Goal: Information Seeking & Learning: Learn about a topic

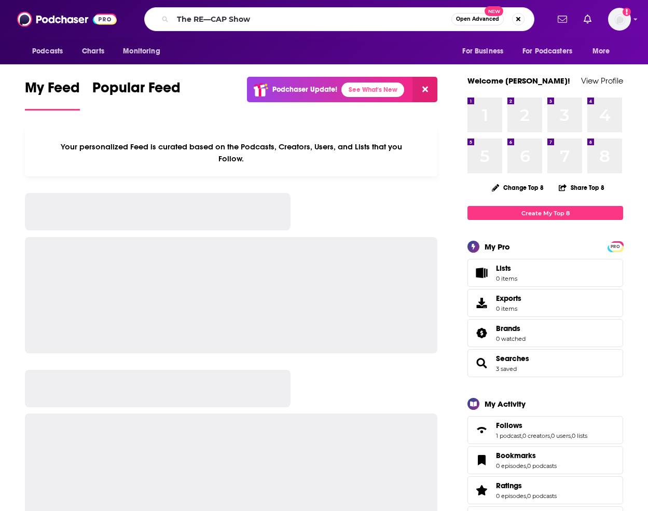
type input "The RE—CAP Show"
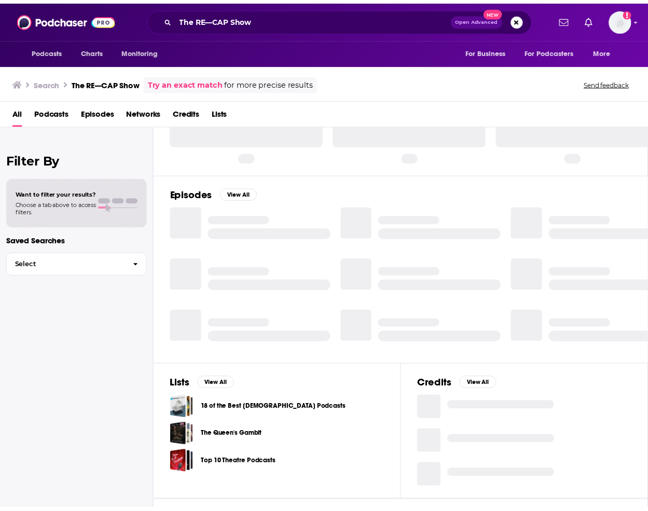
scroll to position [40, 0]
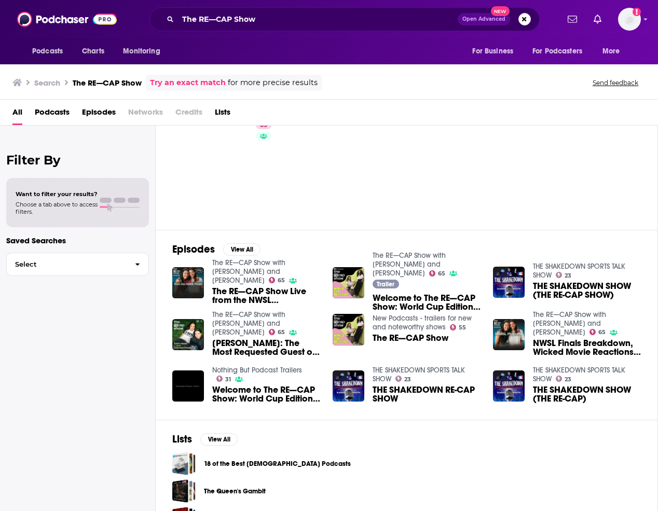
click at [565, 89] on div "Search The RE—CAP Show Try an exact match for more precise results Send feedback" at bounding box center [326, 83] width 629 height 16
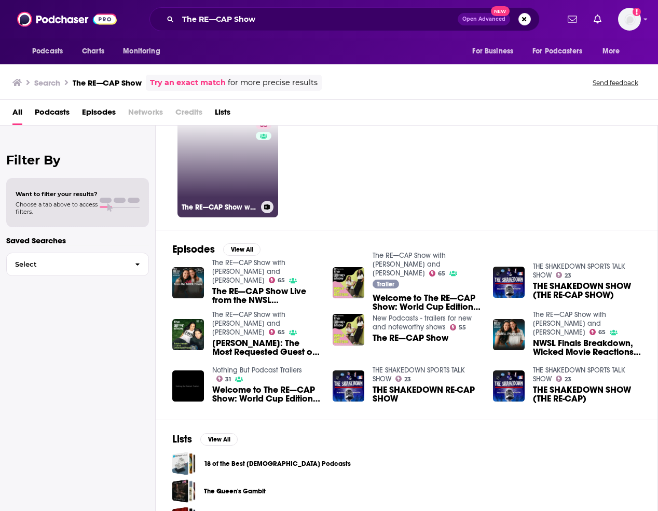
click at [256, 166] on div "65" at bounding box center [265, 161] width 18 height 80
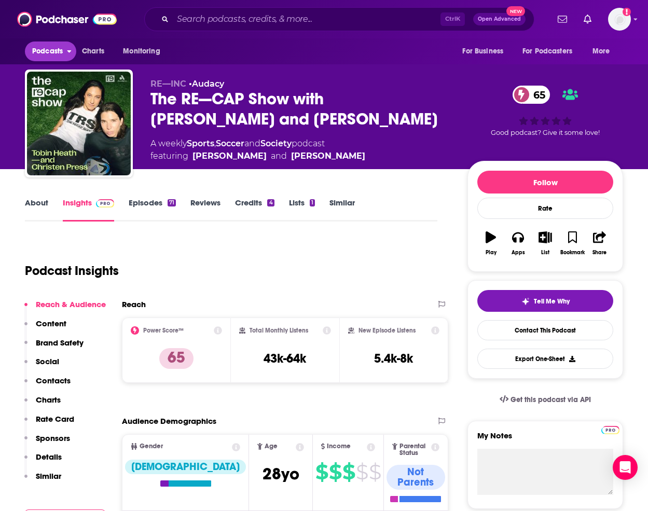
click at [57, 49] on span "Podcasts" at bounding box center [47, 51] width 31 height 15
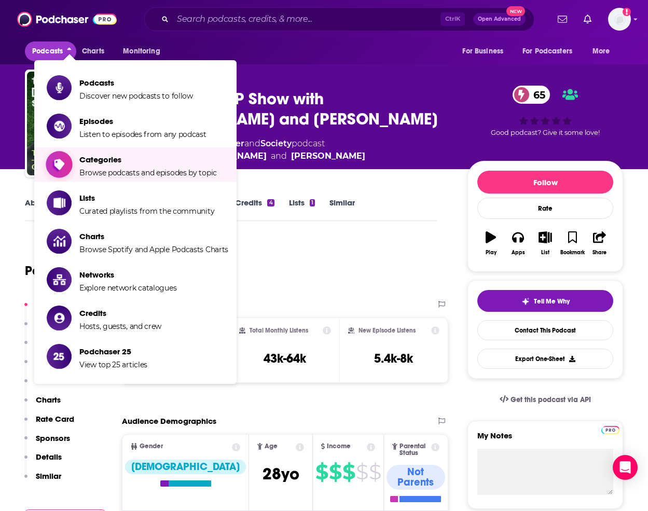
click at [103, 167] on span "Categories Browse podcasts and episodes by topic" at bounding box center [148, 165] width 138 height 26
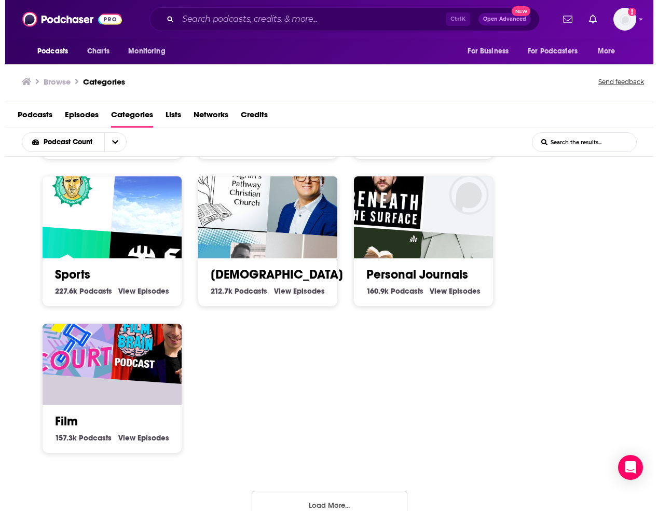
scroll to position [584, 0]
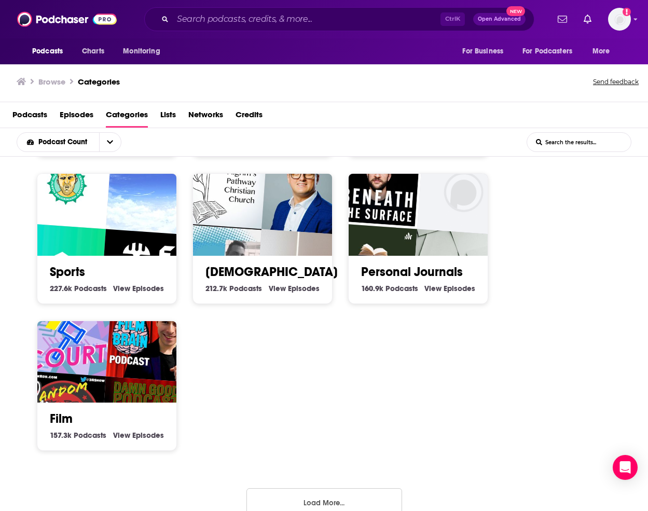
click at [100, 243] on img "Sports World Insights" at bounding box center [61, 268] width 89 height 89
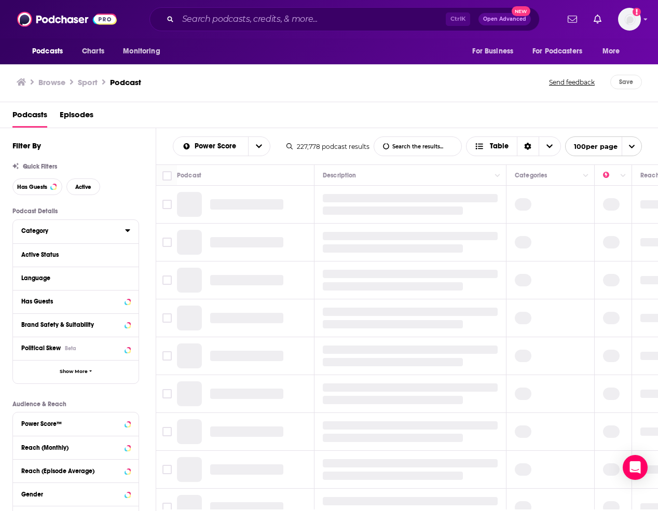
click at [56, 232] on div "Category" at bounding box center [69, 230] width 97 height 7
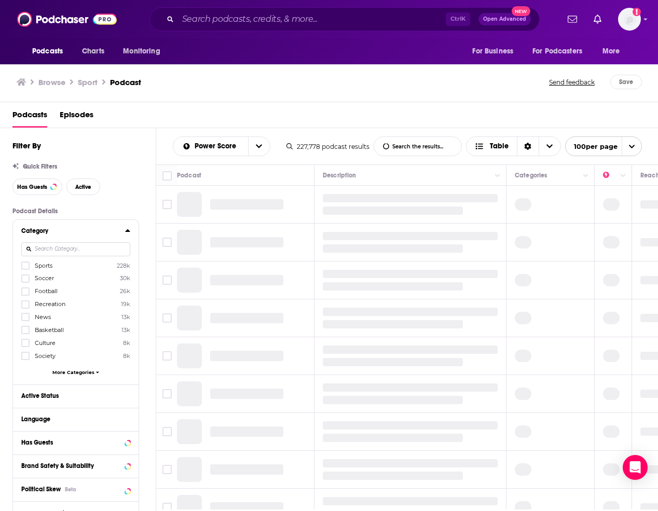
click at [52, 291] on span "Football" at bounding box center [46, 291] width 23 height 7
click at [25, 295] on input "multiSelectOption-football-2" at bounding box center [25, 295] width 0 height 0
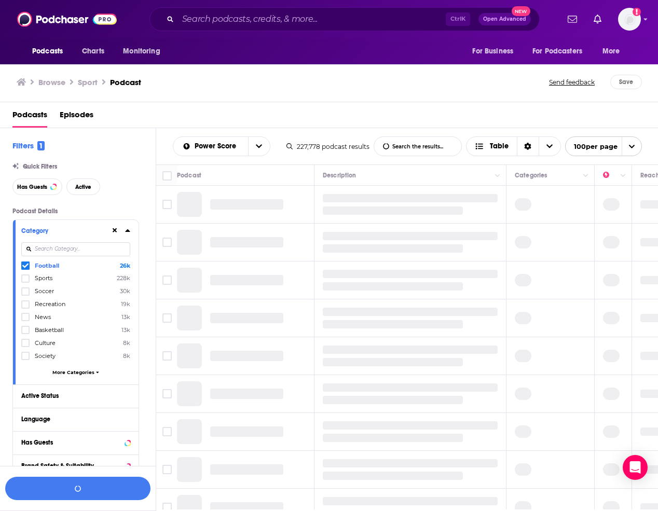
click at [80, 376] on div "Football 26k Sports 228k Soccer 30k Recreation 19k News 13k Basketball 13k Cult…" at bounding box center [75, 320] width 109 height 119
click at [78, 372] on span "More Categories" at bounding box center [73, 373] width 42 height 6
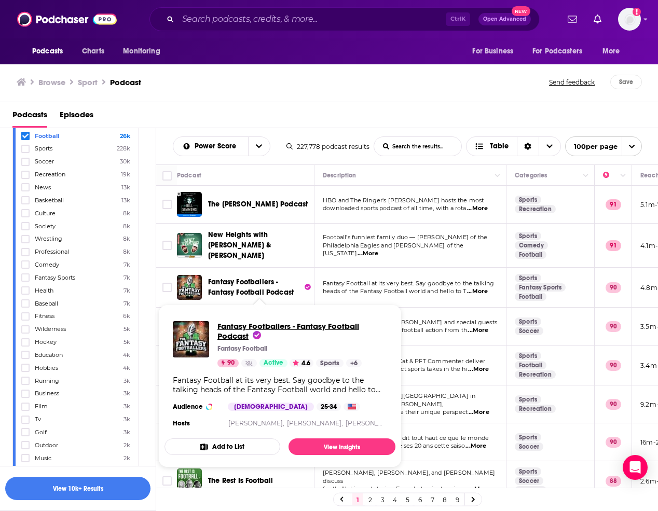
click at [236, 334] on span "Fantasy Footballers - Fantasy Football Podcast" at bounding box center [289, 331] width 142 height 20
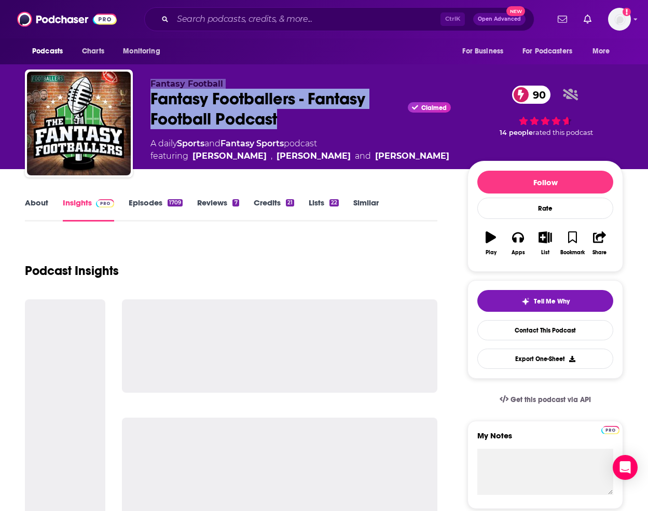
drag, startPoint x: 292, startPoint y: 123, endPoint x: 170, endPoint y: 101, distance: 123.8
click at [132, 100] on div "Fantasy Football Fantasy Footballers - Fantasy Football Podcast Claimed 90 A da…" at bounding box center [324, 126] width 599 height 112
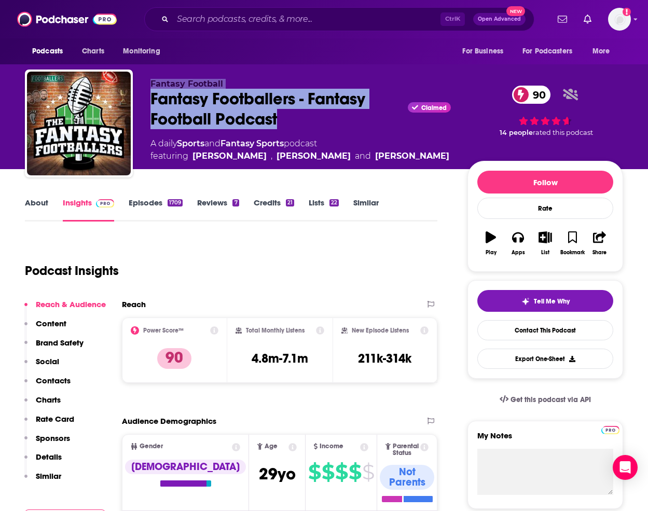
click at [243, 128] on div "Fantasy Footballers - Fantasy Football Podcast Claimed 90" at bounding box center [301, 109] width 301 height 40
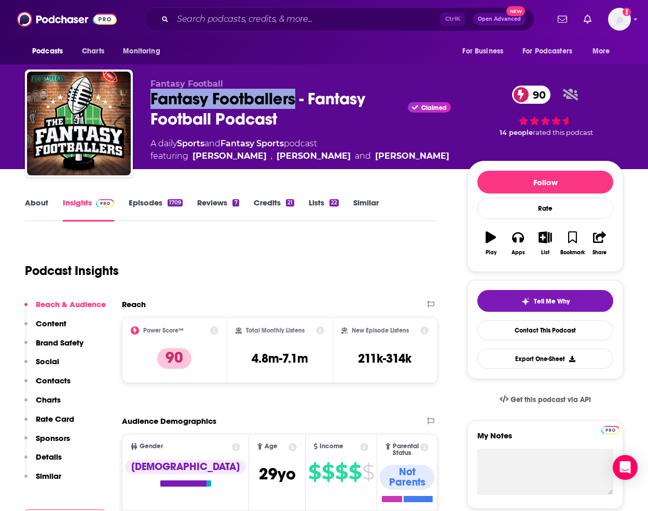
drag, startPoint x: 146, startPoint y: 97, endPoint x: 294, endPoint y: 104, distance: 148.7
click at [294, 104] on div "Fantasy Football Fantasy Footballers - Fantasy Football Podcast Claimed 90 A da…" at bounding box center [324, 126] width 599 height 112
copy h2 "Fantasy Footballers"
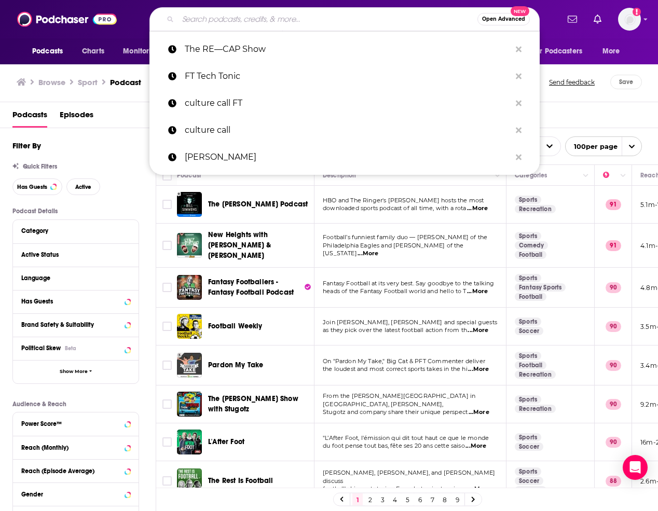
click at [228, 16] on input "Search podcasts, credits, & more..." at bounding box center [328, 19] width 300 height 17
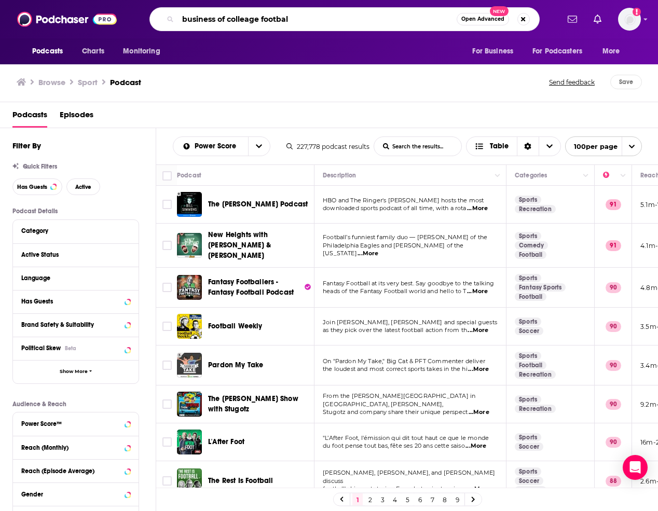
type input "business of colleage footbal"
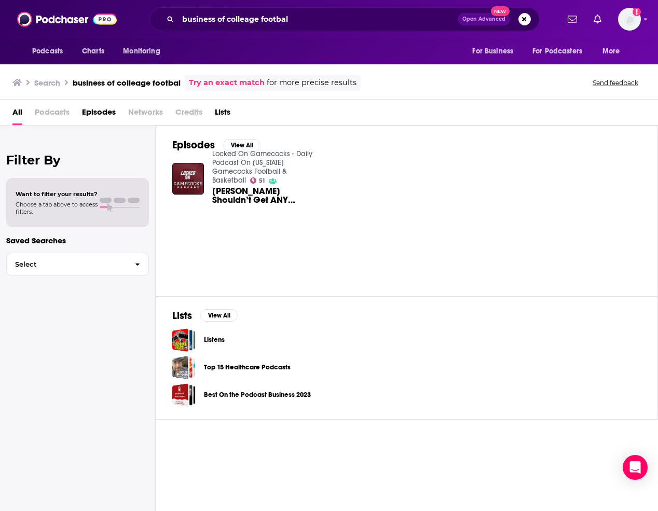
drag, startPoint x: 551, startPoint y: 199, endPoint x: 510, endPoint y: 177, distance: 47.4
click at [551, 199] on div "Episodes View All Locked On Gamecocks - Daily Podcast On [US_STATE] Gamecocks F…" at bounding box center [407, 211] width 503 height 170
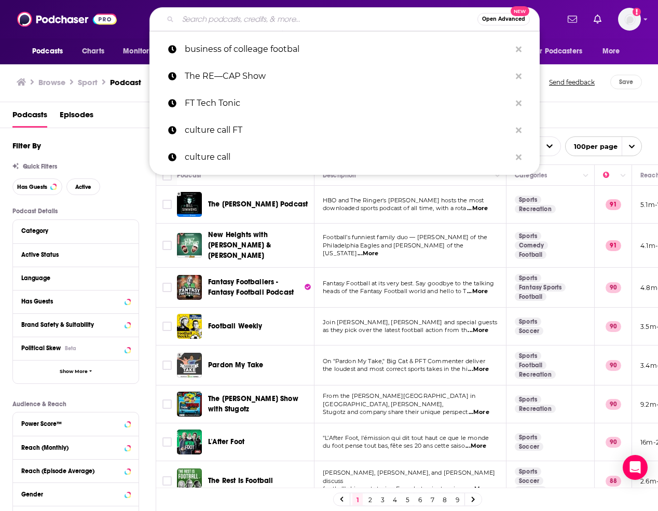
click at [232, 23] on input "Search podcasts, credits, & more..." at bounding box center [328, 19] width 300 height 17
type input "c"
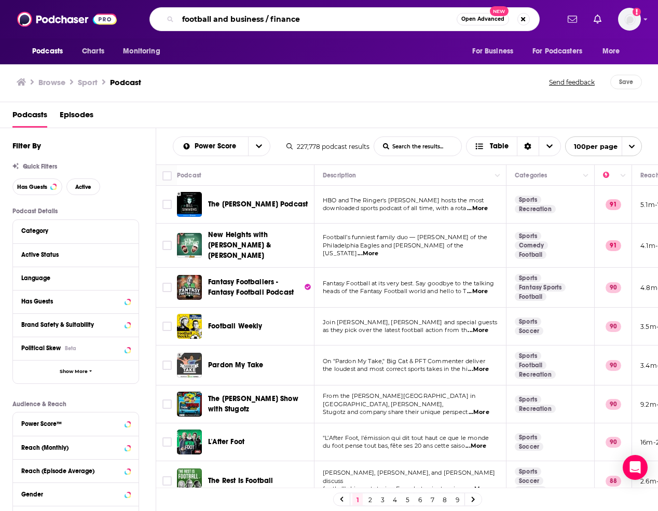
type input "football and business / finance"
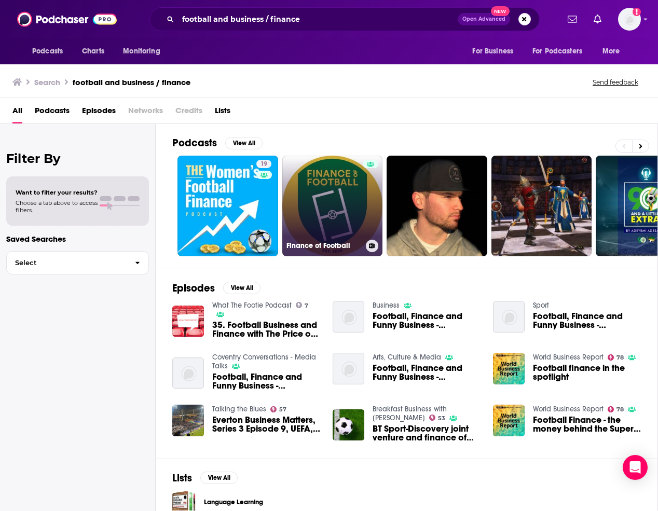
click at [347, 188] on link "Finance of Football" at bounding box center [332, 206] width 101 height 101
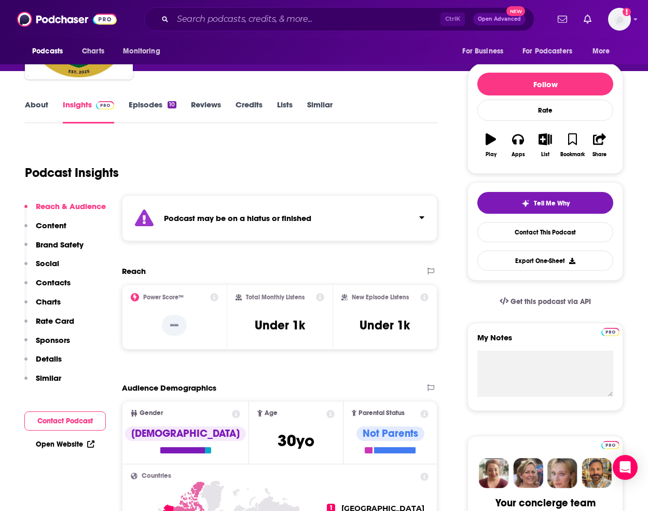
scroll to position [130, 0]
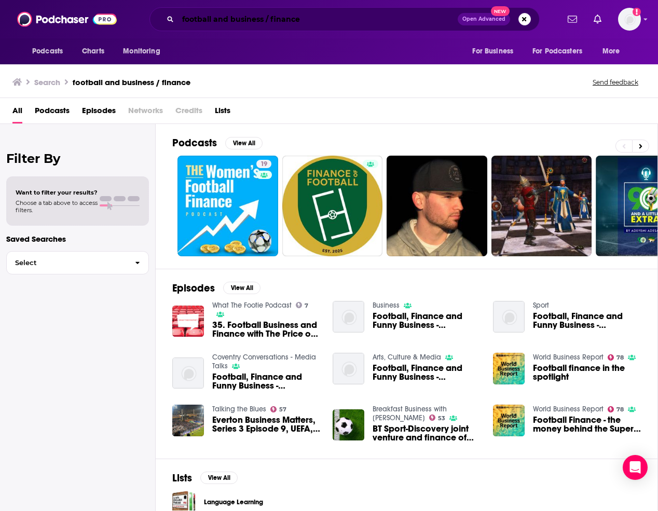
click at [269, 19] on input "football and business / finance" at bounding box center [318, 19] width 280 height 17
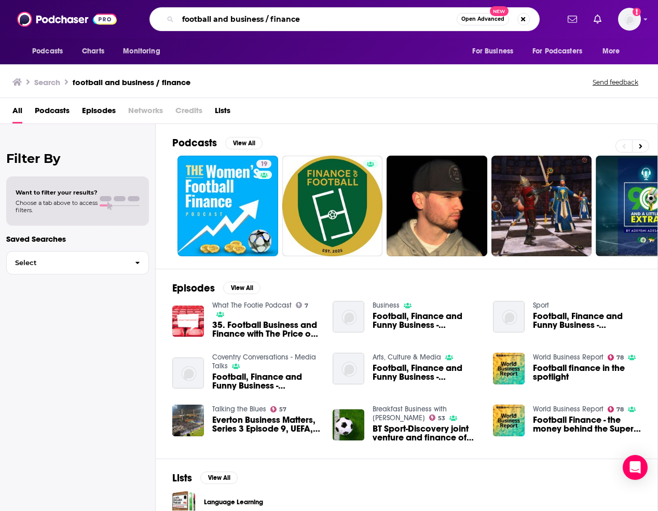
drag, startPoint x: 264, startPoint y: 16, endPoint x: 358, endPoint y: 39, distance: 96.7
click at [358, 39] on div "Podcasts Charts Monitoring football and business / finance Open Advanced New Fo…" at bounding box center [329, 32] width 658 height 64
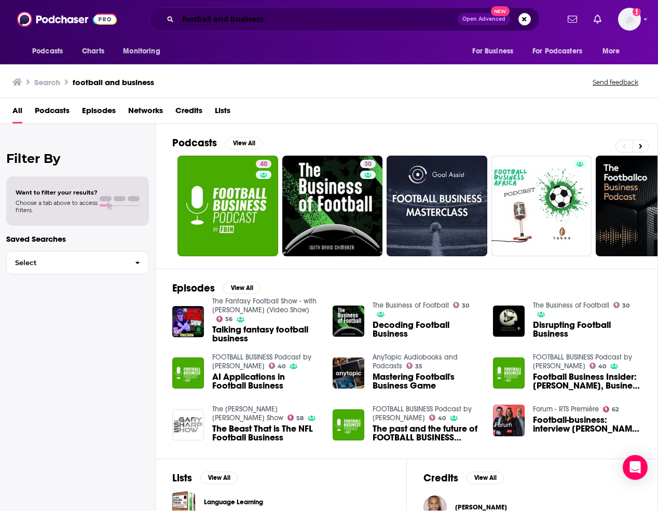
click at [246, 17] on input "football and business" at bounding box center [318, 19] width 280 height 17
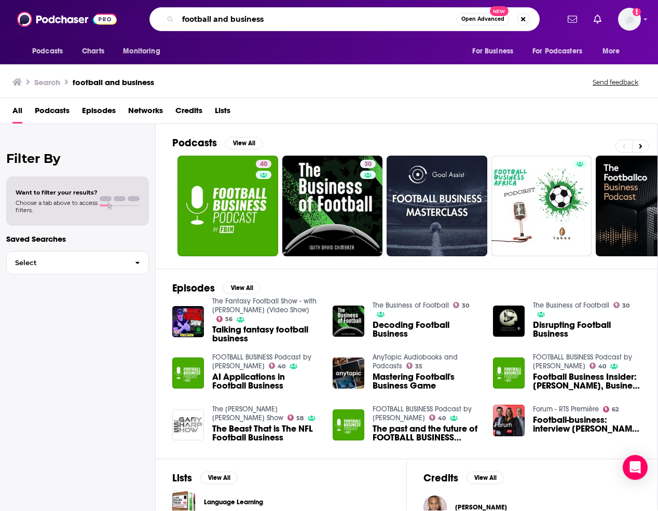
drag, startPoint x: 226, startPoint y: 20, endPoint x: 360, endPoint y: 32, distance: 134.0
click at [360, 32] on div "Podcasts Charts Monitoring football and business Open Advanced New For Business…" at bounding box center [329, 19] width 658 height 38
type input "football college"
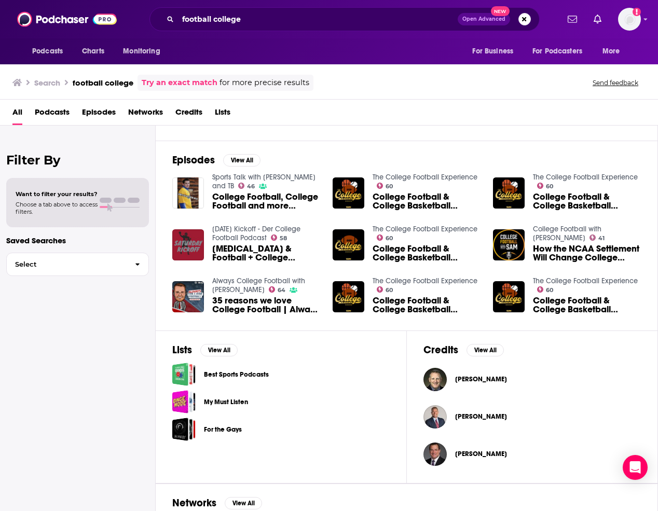
scroll to position [170, 0]
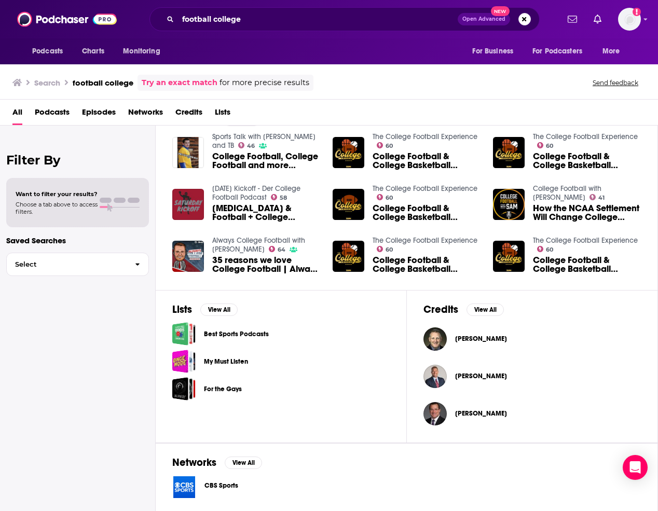
drag, startPoint x: 567, startPoint y: 397, endPoint x: 539, endPoint y: 291, distance: 110.2
click at [567, 397] on button "[PERSON_NAME]" at bounding box center [533, 413] width 218 height 33
click at [220, 18] on input "football college" at bounding box center [318, 19] width 280 height 17
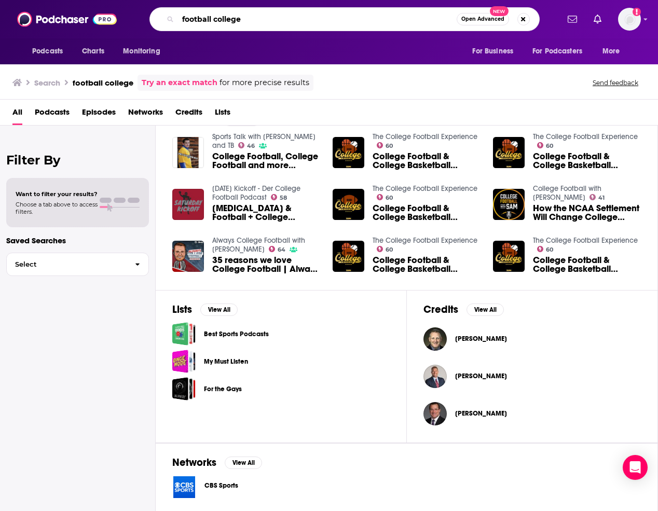
drag, startPoint x: 273, startPoint y: 17, endPoint x: 124, endPoint y: 24, distance: 149.2
click at [124, 24] on div "Podcasts Charts Monitoring football college Open Advanced New For Business For …" at bounding box center [340, 19] width 437 height 24
drag, startPoint x: 308, startPoint y: 19, endPoint x: 99, endPoint y: 18, distance: 209.2
click at [99, 18] on div "Podcasts Charts Monitoring football college Open Advanced New For Business For …" at bounding box center [329, 19] width 658 height 38
type input "sports"
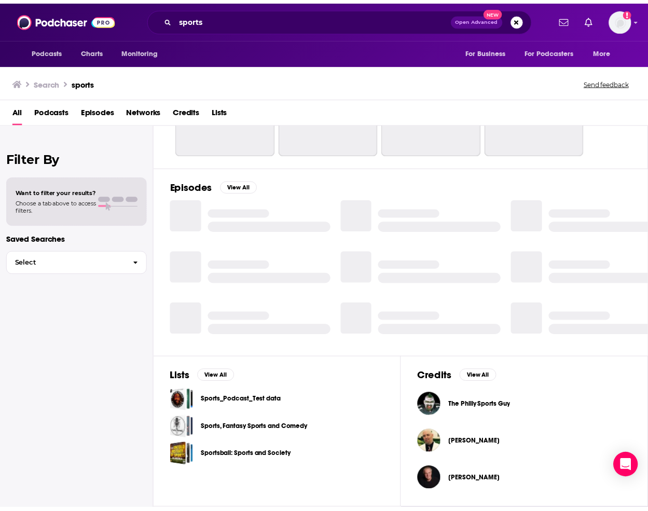
scroll to position [88, 0]
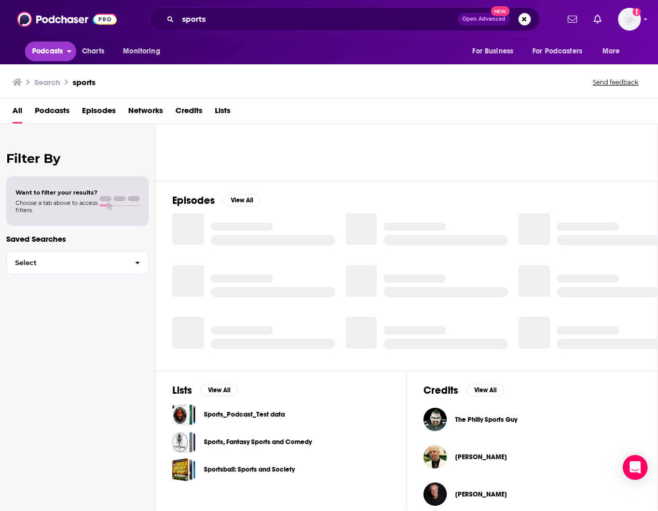
click at [46, 49] on span "Podcasts" at bounding box center [47, 51] width 31 height 15
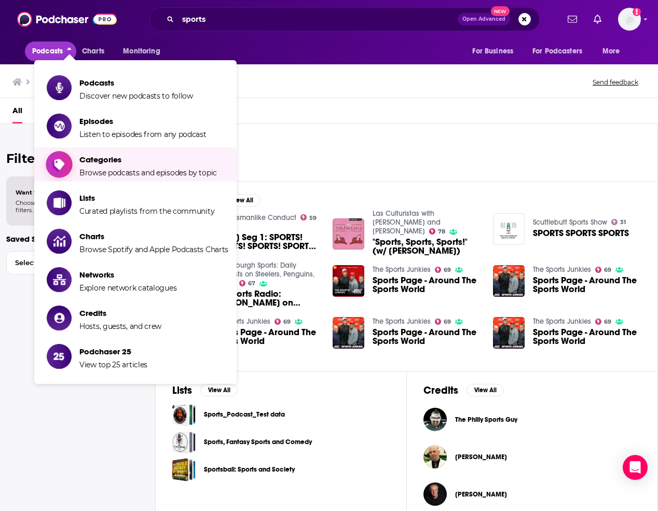
click at [127, 171] on span "Browse podcasts and episodes by topic" at bounding box center [148, 172] width 138 height 9
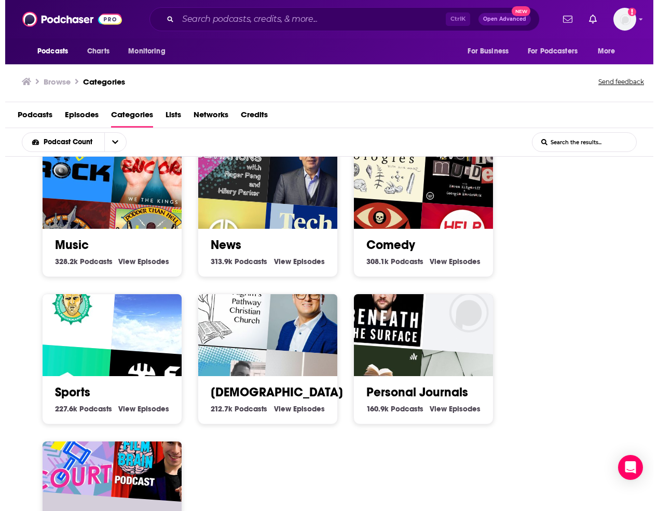
scroll to position [519, 0]
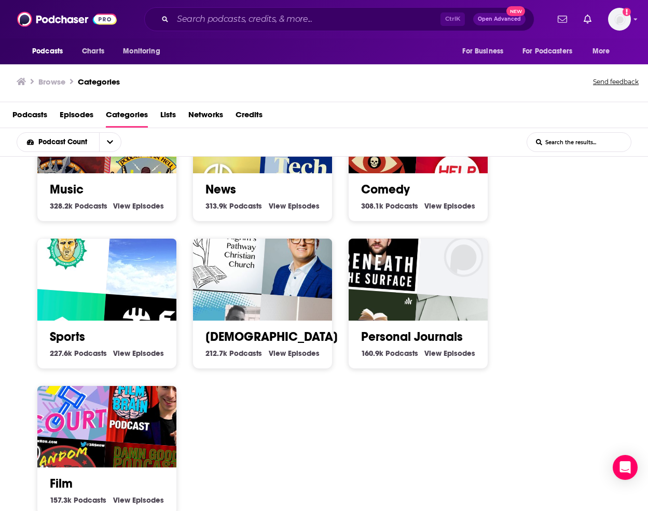
click at [161, 284] on img "Christophe VCP" at bounding box center [150, 255] width 89 height 89
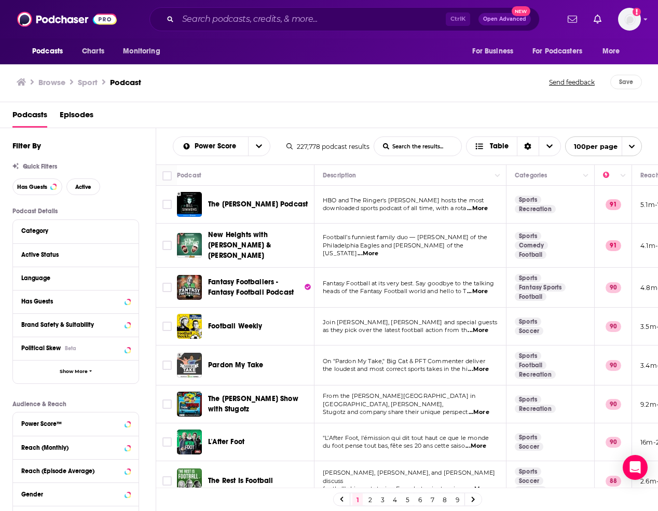
click at [609, 119] on div "Podcasts Episodes" at bounding box center [331, 116] width 638 height 21
drag, startPoint x: 618, startPoint y: 112, endPoint x: 624, endPoint y: 130, distance: 19.2
click at [618, 112] on div "Podcasts Episodes" at bounding box center [331, 116] width 638 height 21
click at [483, 327] on span "...More" at bounding box center [478, 331] width 21 height 8
click at [588, 105] on div "Podcasts Episodes" at bounding box center [329, 115] width 659 height 26
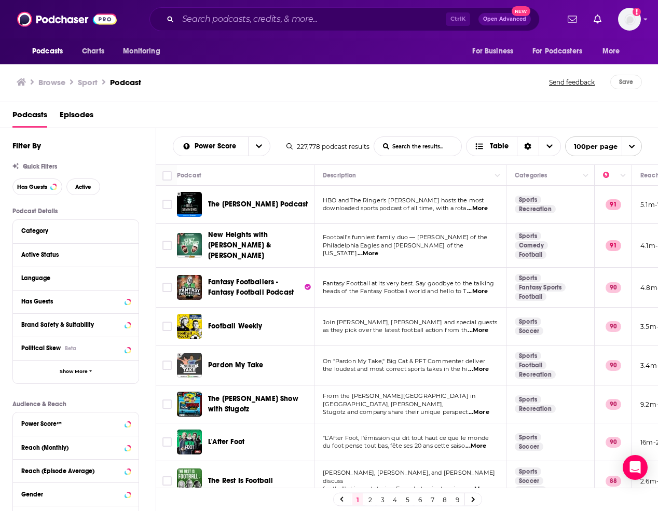
click at [480, 288] on span "...More" at bounding box center [477, 292] width 21 height 8
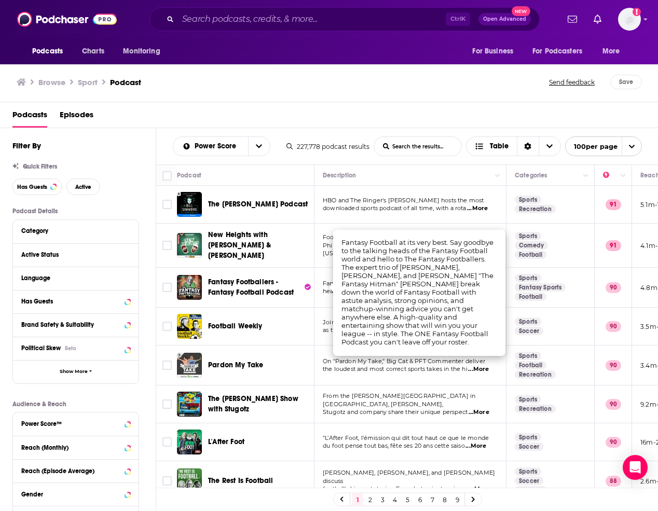
click at [476, 393] on span "From the [PERSON_NAME][GEOGRAPHIC_DATA] in [GEOGRAPHIC_DATA], [PERSON_NAME]," at bounding box center [399, 400] width 153 height 16
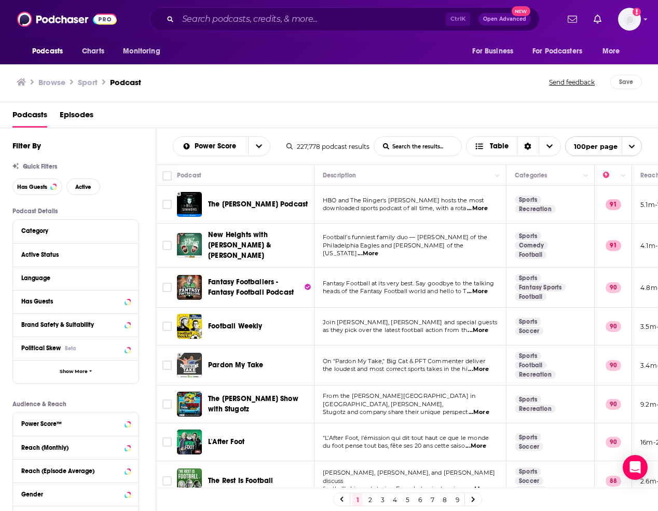
click at [489, 365] on span "...More" at bounding box center [478, 369] width 21 height 8
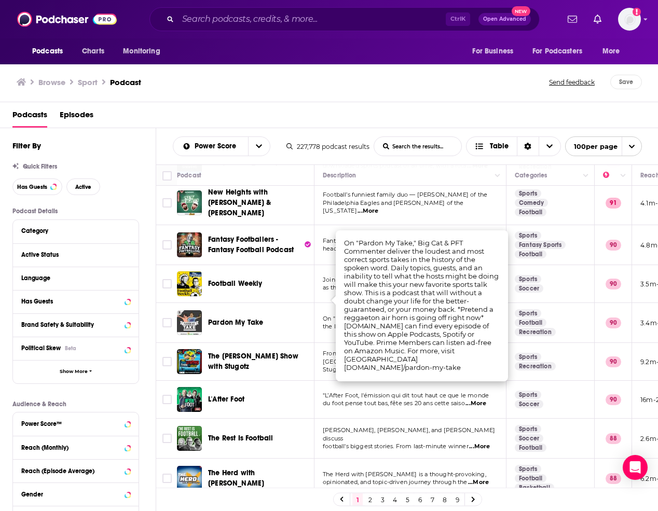
scroll to position [65, 0]
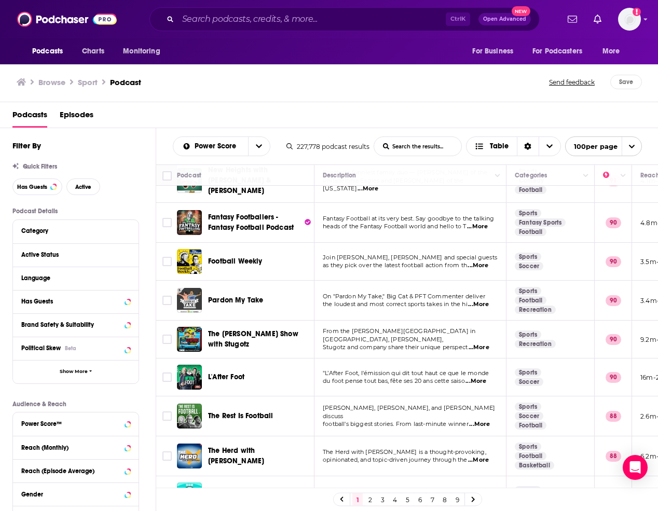
click at [411, 421] on span "football's biggest stories. From last-minute winner" at bounding box center [396, 424] width 146 height 7
click at [479, 421] on span "...More" at bounding box center [479, 425] width 21 height 8
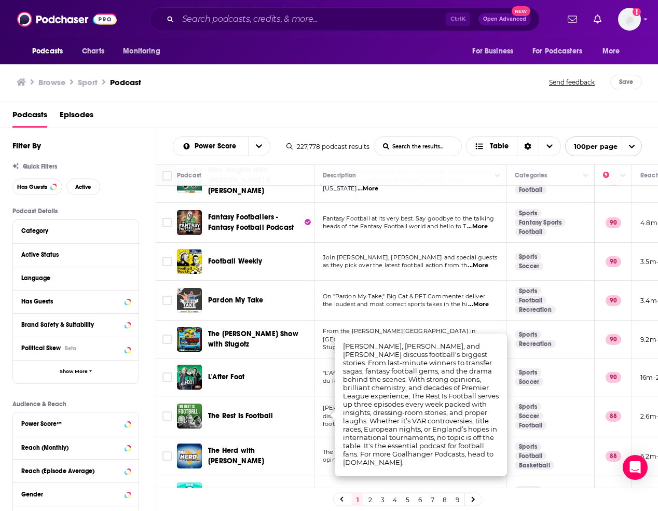
click at [567, 420] on td "Sports Soccer Football" at bounding box center [551, 417] width 88 height 40
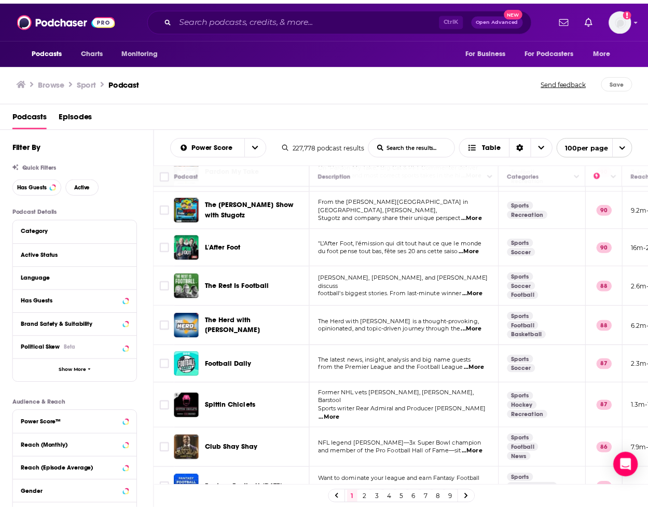
scroll to position [260, 0]
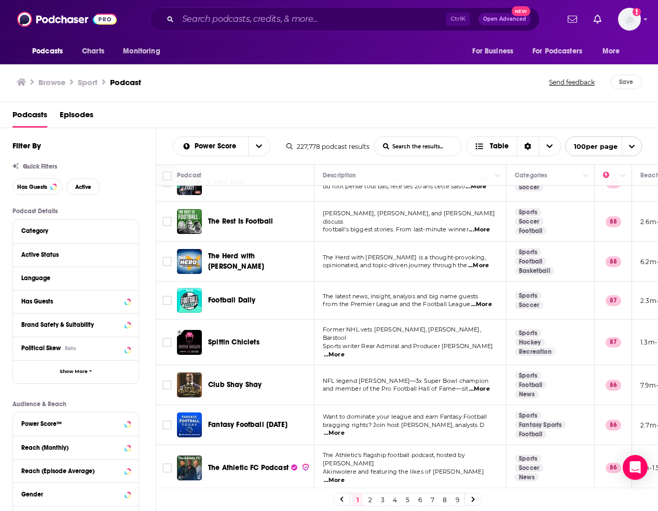
click at [345, 429] on span "...More" at bounding box center [334, 433] width 21 height 8
drag, startPoint x: 344, startPoint y: 391, endPoint x: 355, endPoint y: 393, distance: 11.5
click at [464, 413] on span "Want to dominate your league and earn Fantasy Football" at bounding box center [405, 416] width 164 height 7
drag, startPoint x: 404, startPoint y: 418, endPoint x: 483, endPoint y: 422, distance: 79.0
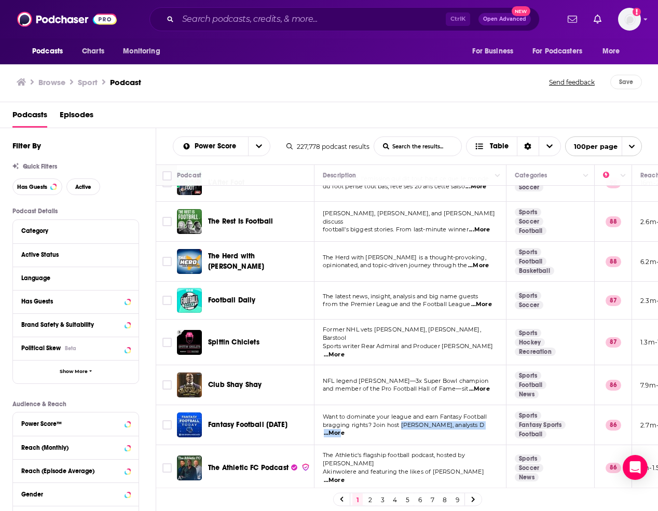
click at [483, 422] on p "bragging rights? Join host [PERSON_NAME], analysts D ...More" at bounding box center [410, 430] width 174 height 17
click at [345, 429] on span "...More" at bounding box center [334, 433] width 21 height 8
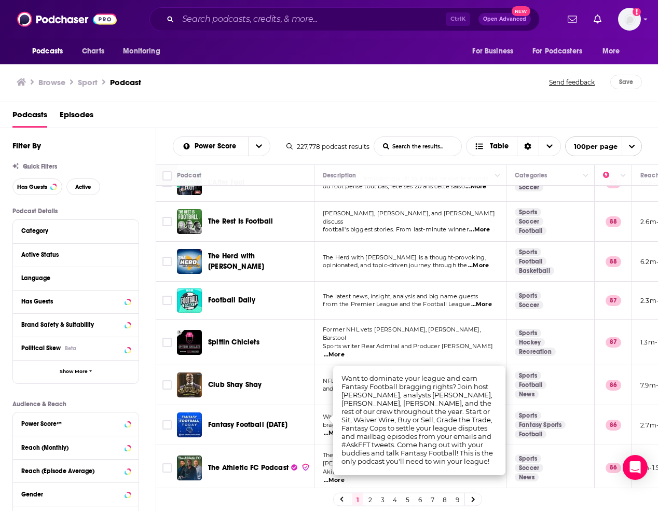
click at [263, 421] on span "Fantasy Football [DATE]" at bounding box center [247, 425] width 79 height 9
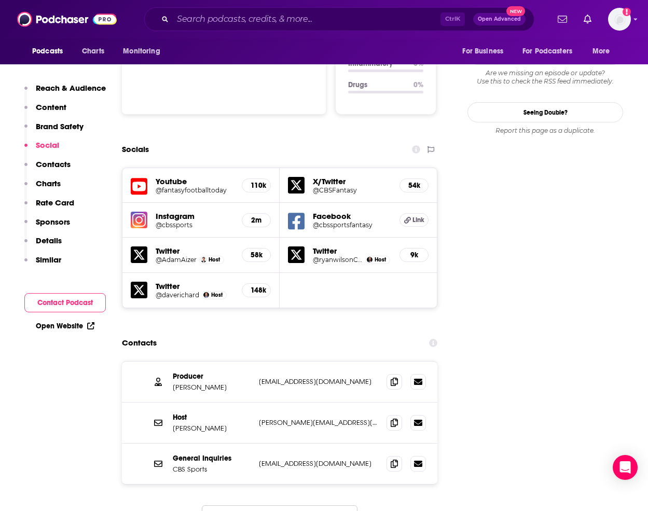
scroll to position [1298, 0]
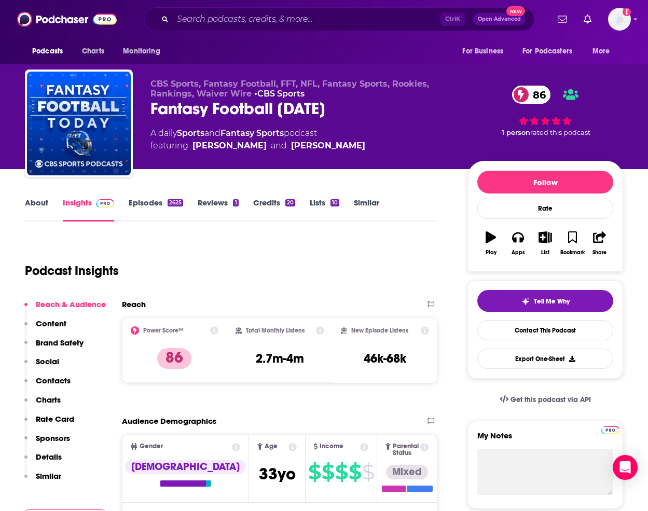
drag, startPoint x: 361, startPoint y: 143, endPoint x: 195, endPoint y: 145, distance: 166.7
click at [195, 145] on div "A daily Sports and Fantasy Sports podcast featuring Adam Aizer and Heath Cummin…" at bounding box center [301, 139] width 301 height 25
copy span "Adam Aizer and Heath Cummings"
click at [621, 126] on div "86 1 person rated this podcast" at bounding box center [546, 111] width 156 height 64
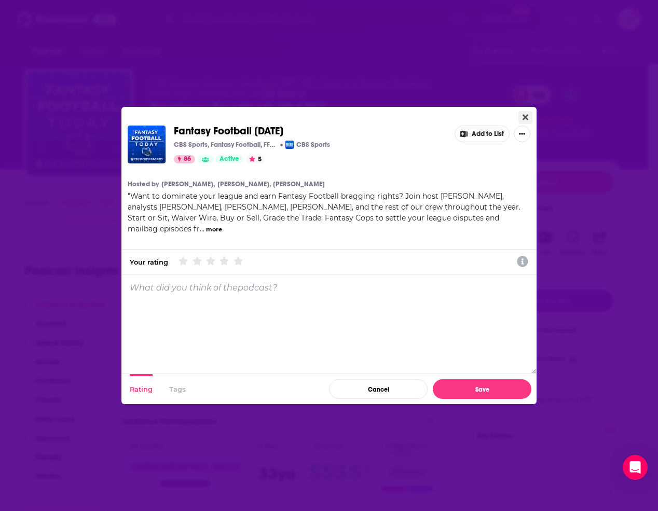
click at [526, 118] on icon "Close" at bounding box center [526, 117] width 6 height 8
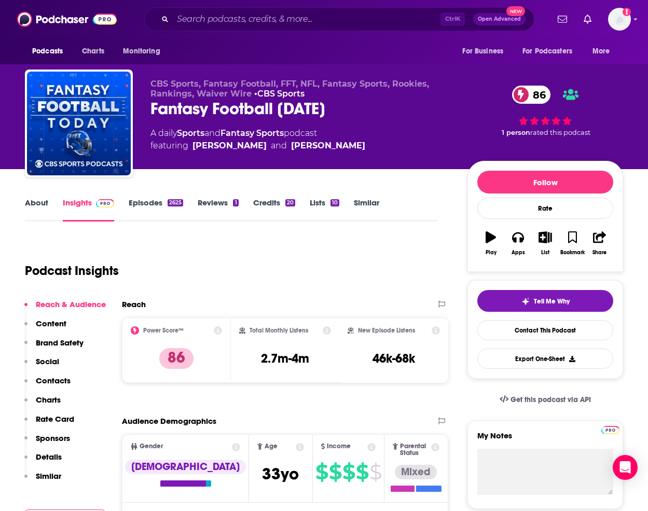
drag, startPoint x: 630, startPoint y: 151, endPoint x: 616, endPoint y: 155, distance: 14.8
click at [630, 151] on div "CBS Sports, Fantasy Football, FFT, NFL, Fantasy Sports, Rookies, Rankings, Waiv…" at bounding box center [324, 113] width 614 height 112
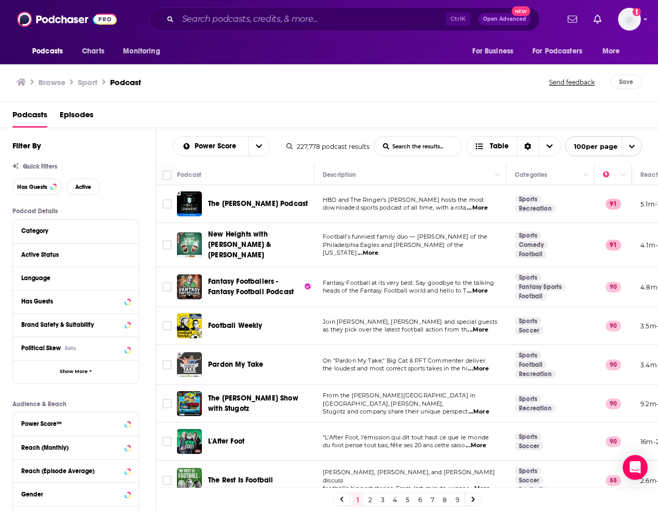
click at [486, 287] on span "...More" at bounding box center [477, 291] width 21 height 8
drag, startPoint x: 403, startPoint y: 267, endPoint x: 436, endPoint y: 269, distance: 32.7
click at [477, 287] on span "...More" at bounding box center [477, 291] width 21 height 8
click at [276, 277] on span "Fantasy Footballers - Fantasy Football Podcast" at bounding box center [251, 286] width 86 height 19
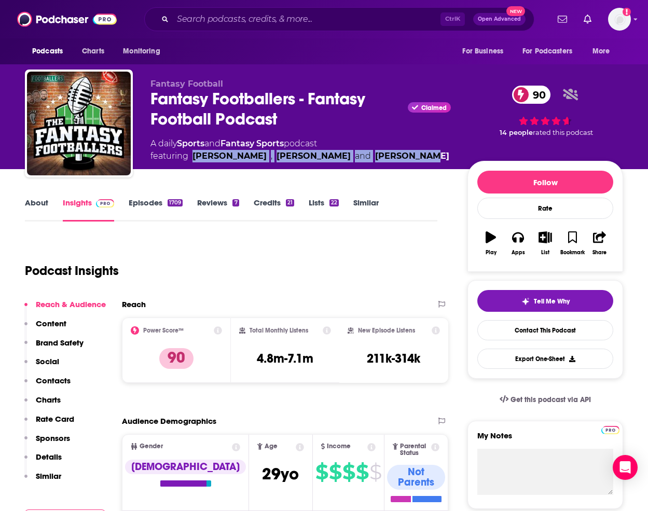
drag, startPoint x: 419, startPoint y: 160, endPoint x: 192, endPoint y: 156, distance: 226.9
click at [192, 156] on div "A daily Sports and Fantasy Sports podcast featuring Andy Holloway , Jason Moore…" at bounding box center [301, 150] width 301 height 25
copy span "Andy Holloway , Jason Moore and Mike Wright"
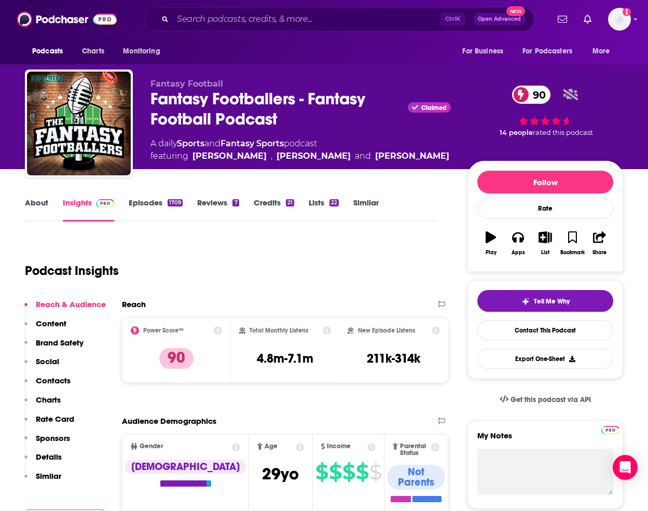
click at [648, 165] on div "Fantasy Football Fantasy Footballers - Fantasy Football Podcast Claimed 90 A da…" at bounding box center [324, 84] width 648 height 169
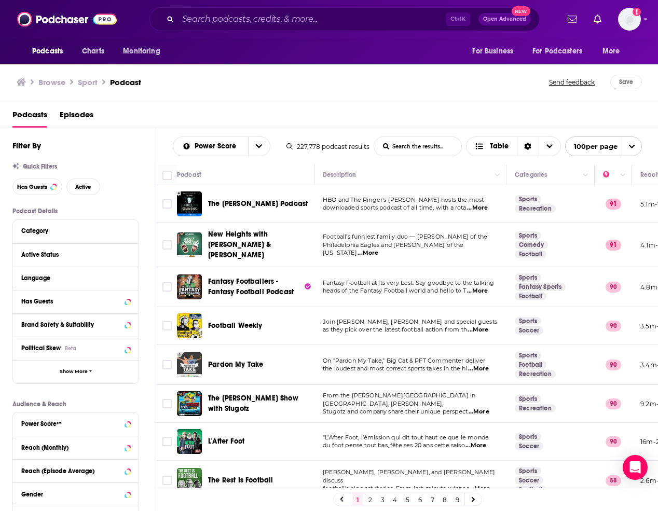
click at [485, 365] on span "...More" at bounding box center [478, 369] width 21 height 8
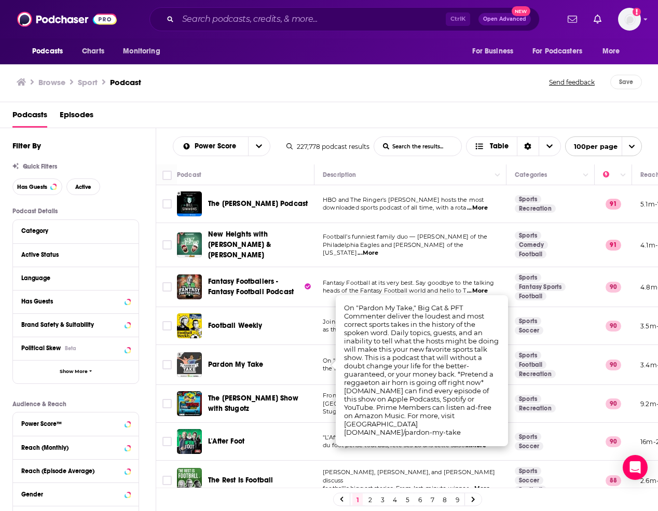
click at [617, 117] on div "Podcasts Episodes" at bounding box center [331, 116] width 638 height 21
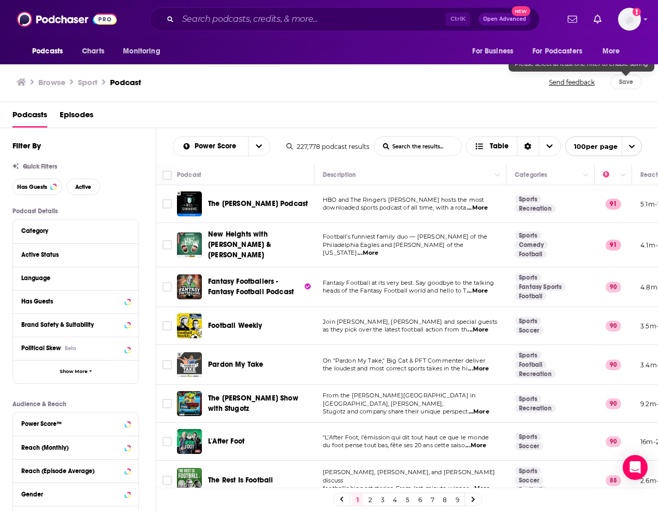
drag, startPoint x: 641, startPoint y: 89, endPoint x: 587, endPoint y: 61, distance: 60.8
click at [641, 89] on span "Save" at bounding box center [627, 82] width 32 height 15
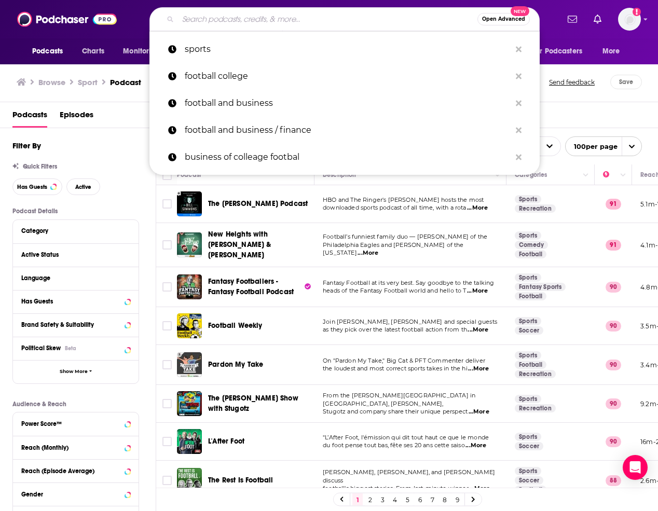
click at [245, 16] on input "Search podcasts, credits, & more..." at bounding box center [328, 19] width 300 height 17
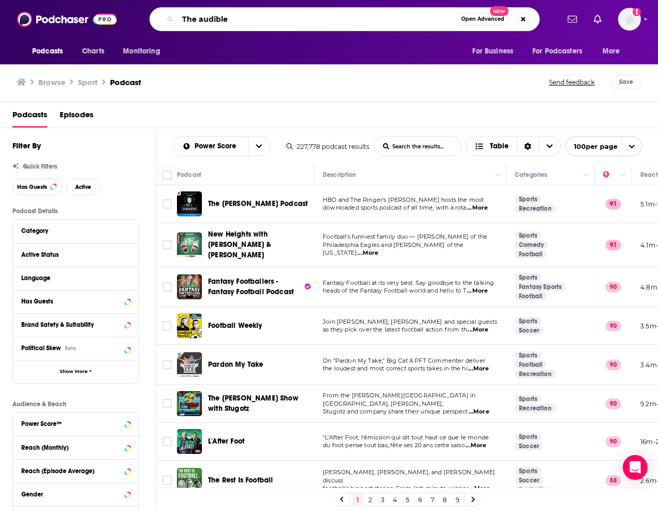
type input "The audible"
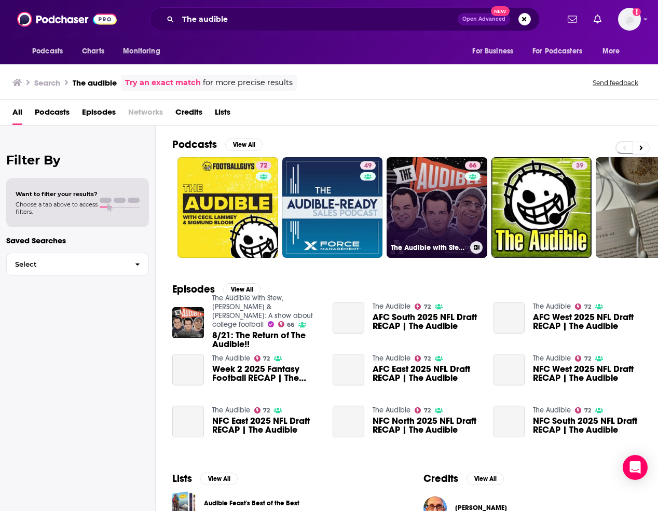
click at [451, 226] on link "66 The Audible with Stew, Bruce & Ralph: A show about college football" at bounding box center [437, 207] width 101 height 101
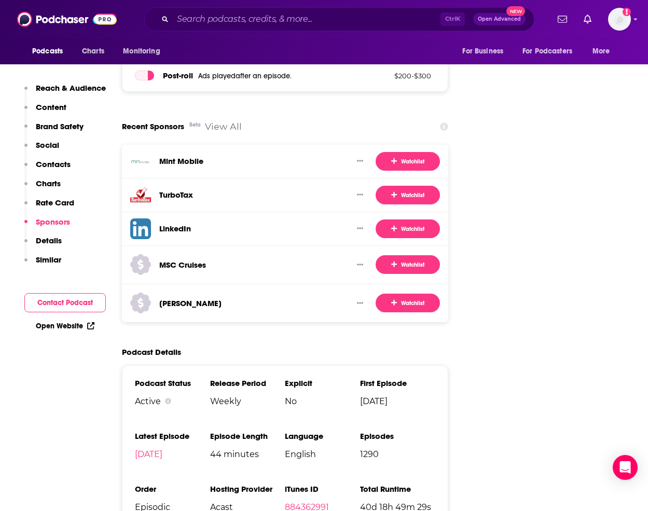
scroll to position [1882, 0]
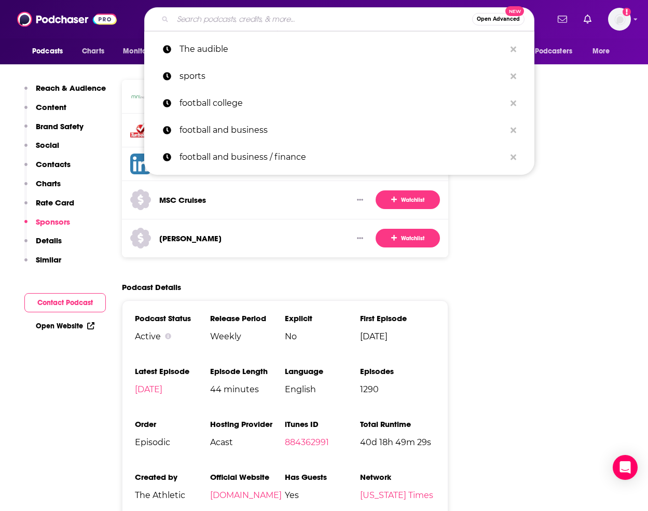
click at [274, 19] on input "Search podcasts, credits, & more..." at bounding box center [323, 19] width 300 height 17
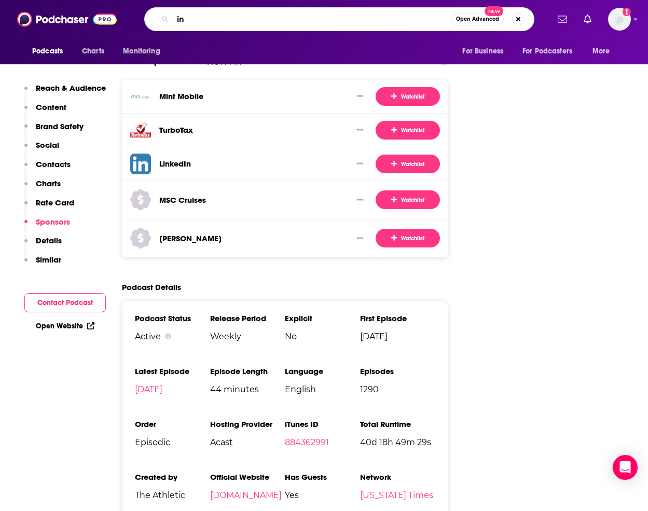
type input "i"
